Goal: Task Accomplishment & Management: Complete application form

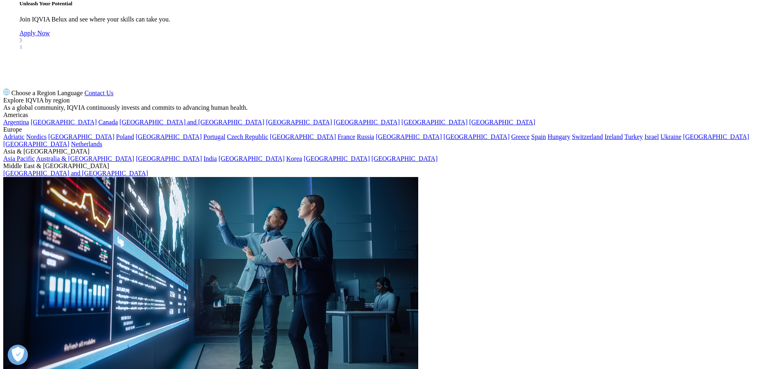
scroll to position [868, 0]
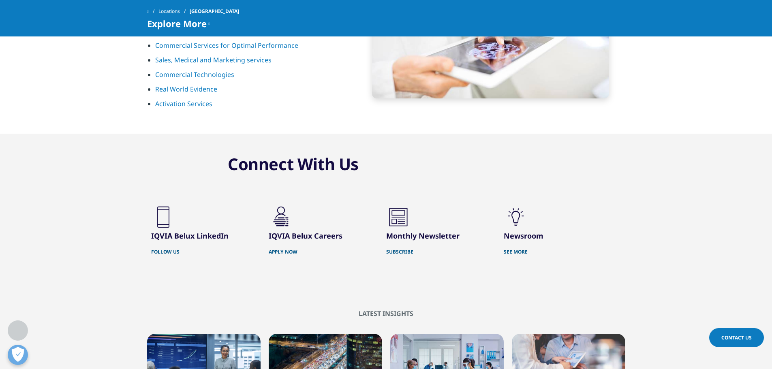
click at [289, 249] on link "APPLY NOW" at bounding box center [321, 252] width 105 height 6
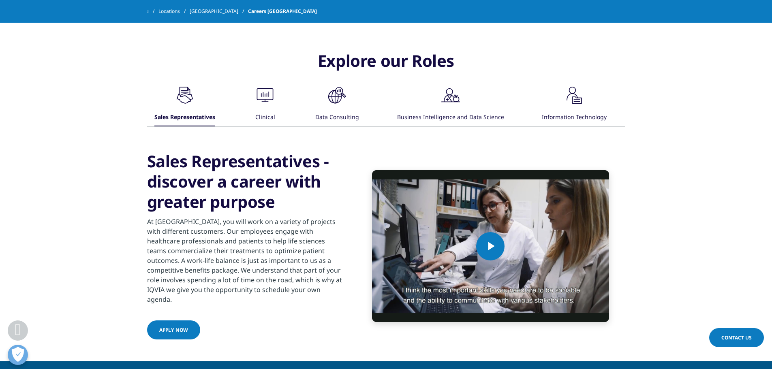
scroll to position [435, 0]
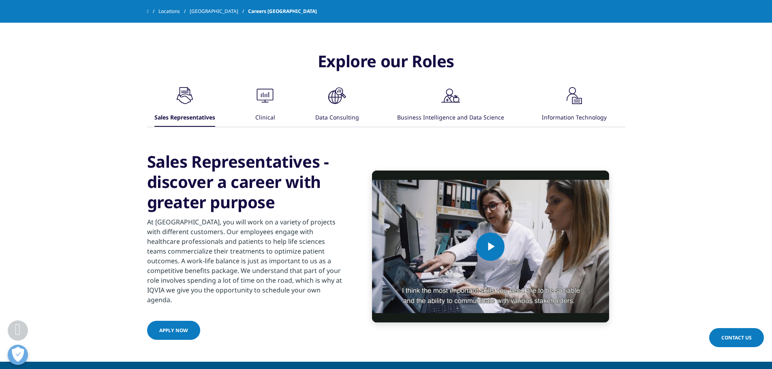
click at [197, 101] on icon ".cls-1{fill:#00a3e0;}" at bounding box center [185, 96] width 24 height 24
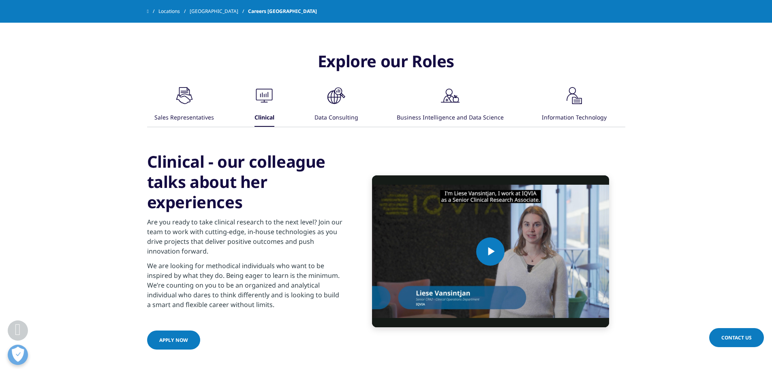
click at [327, 116] on div "Data Consulting" at bounding box center [337, 117] width 44 height 17
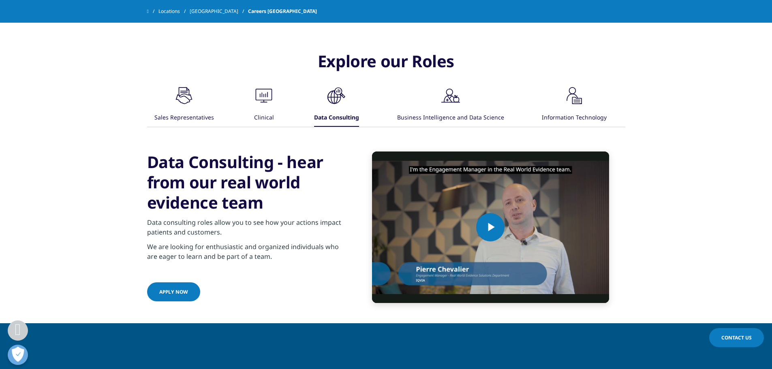
click at [448, 113] on div "Business Intelligence and Data Science" at bounding box center [450, 117] width 107 height 17
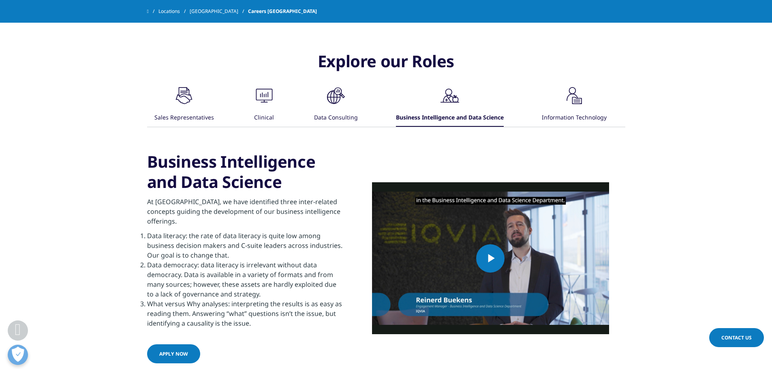
click at [196, 106] on icon ".cls-1{fill:#00a3e0;}" at bounding box center [184, 96] width 24 height 24
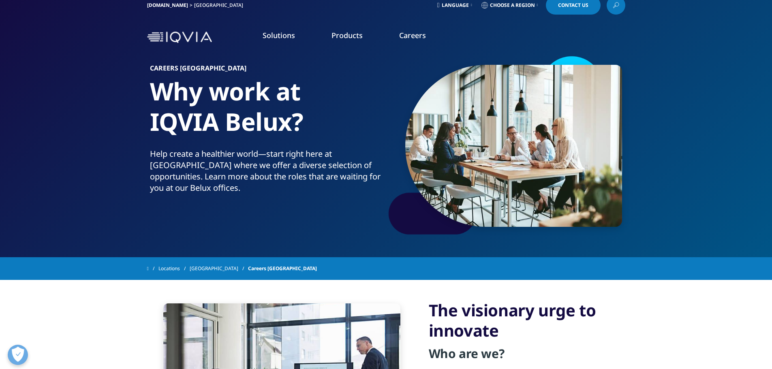
scroll to position [0, 0]
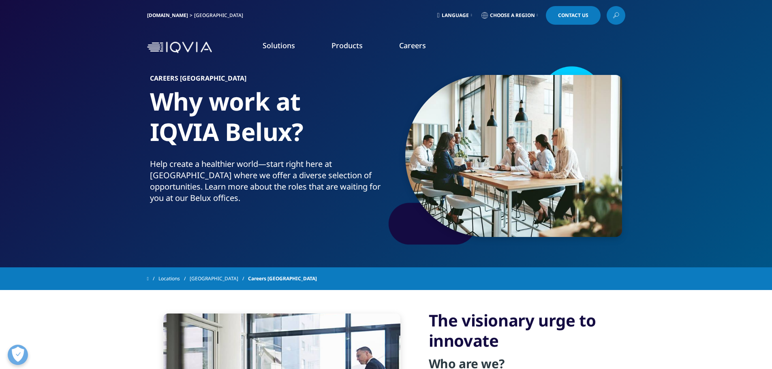
click at [56, 150] on link "Learn more" at bounding box center [126, 147] width 184 height 7
